Goal: Transaction & Acquisition: Purchase product/service

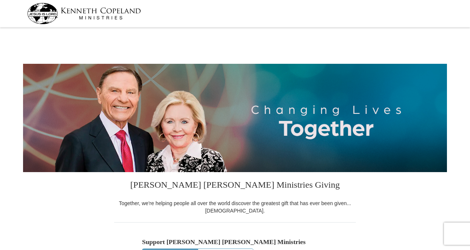
select select "AL"
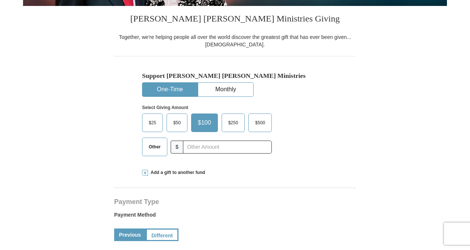
scroll to position [168, 0]
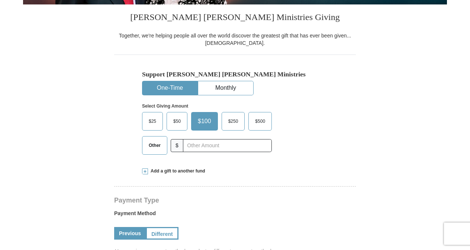
click at [155, 144] on span "Other" at bounding box center [154, 145] width 19 height 11
click at [0, 0] on input "Other" at bounding box center [0, 0] width 0 height 0
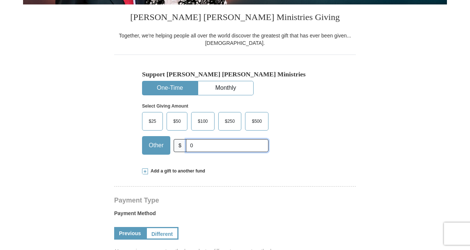
type input "0"
click at [338, 102] on div "Support [PERSON_NAME] [PERSON_NAME] Ministries One-Time Monthly Select Giving A…" at bounding box center [235, 108] width 242 height 106
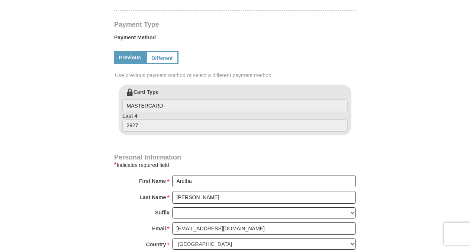
scroll to position [343, 0]
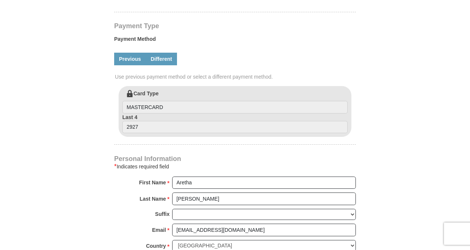
click at [163, 56] on link "Different" at bounding box center [161, 59] width 31 height 13
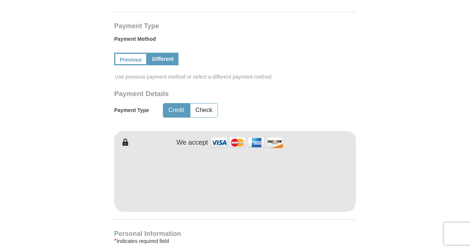
click at [371, 97] on form "[PERSON_NAME] [PERSON_NAME] Ministries Giving Together, we're helping people al…" at bounding box center [235, 125] width 424 height 876
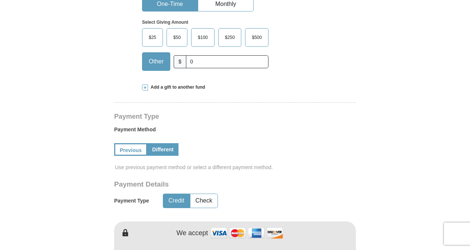
scroll to position [252, 0]
click at [196, 63] on input "0" at bounding box center [227, 62] width 83 height 13
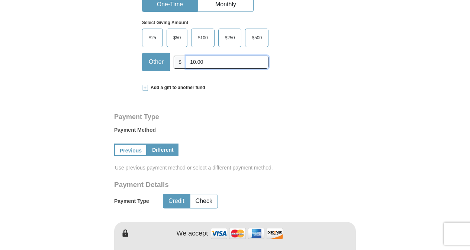
type input "10.00"
click at [362, 35] on form "[PERSON_NAME] [PERSON_NAME] Ministries Giving Together, we're helping people al…" at bounding box center [235, 216] width 424 height 876
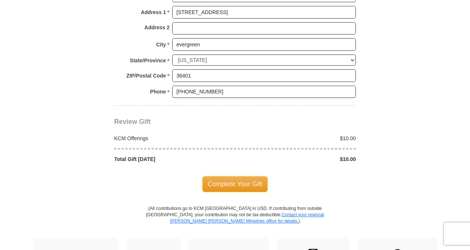
scroll to position [667, 0]
click at [242, 176] on span "Complete Your Gift" at bounding box center [235, 184] width 66 height 16
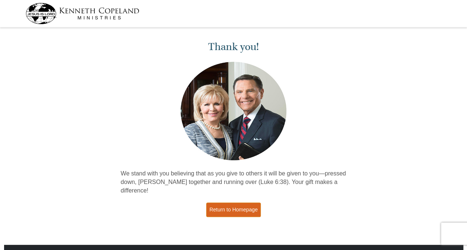
click at [238, 203] on link "Return to Homepage" at bounding box center [233, 210] width 55 height 14
